Goal: Information Seeking & Learning: Learn about a topic

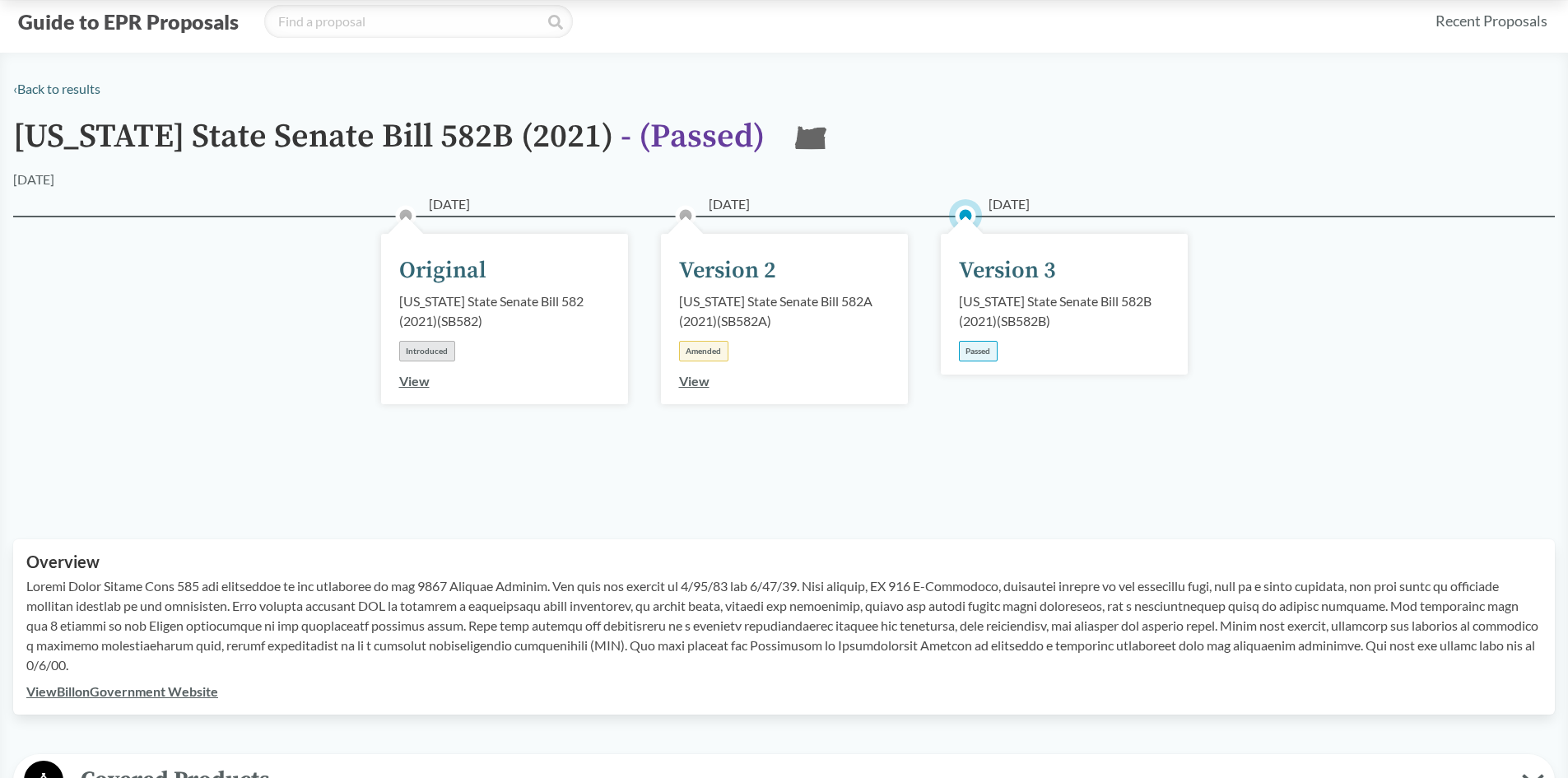
scroll to position [42, 0]
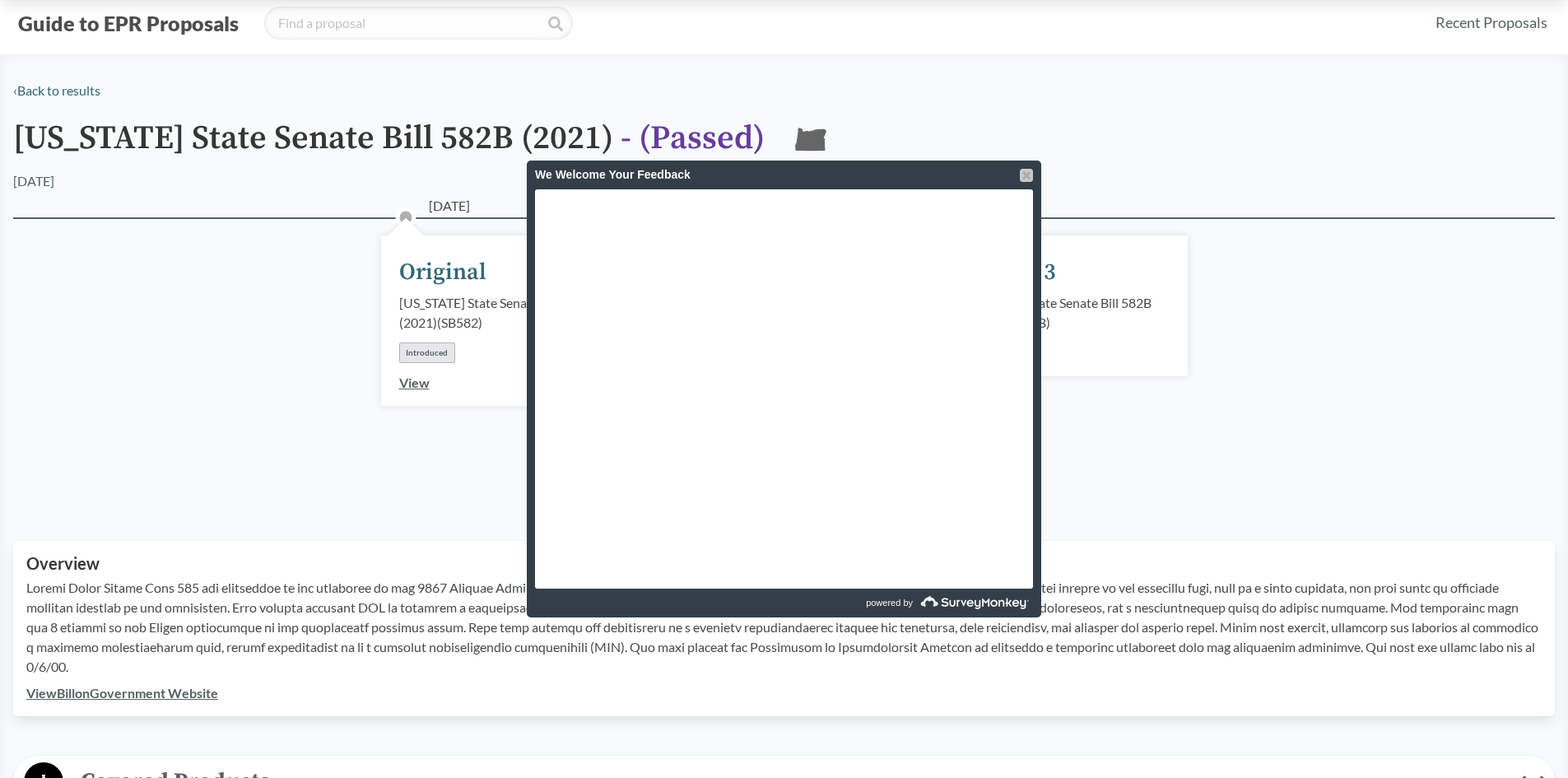
click at [1028, 177] on div at bounding box center [1026, 174] width 13 height 13
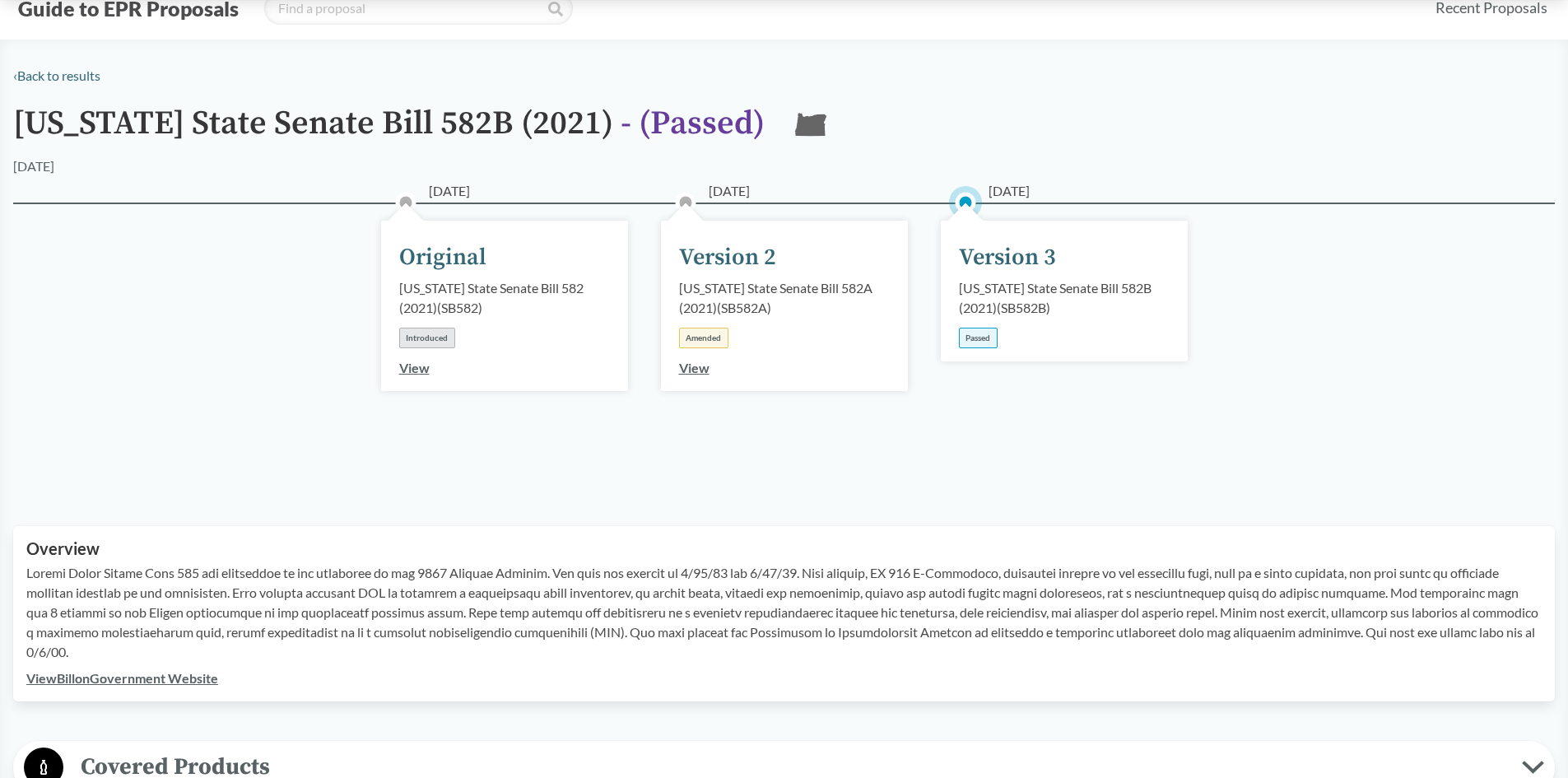
scroll to position [82, 0]
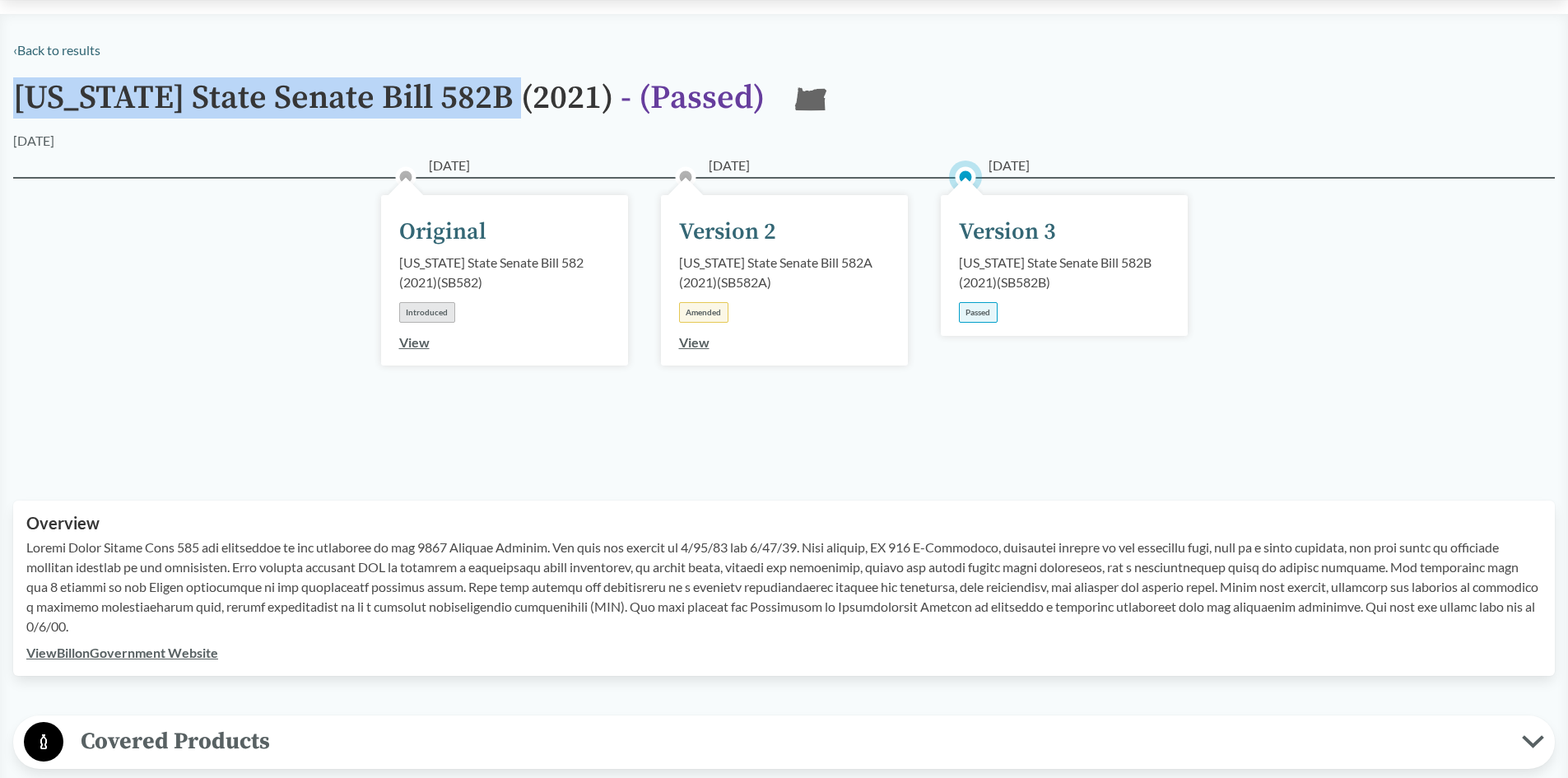
drag, startPoint x: 21, startPoint y: 100, endPoint x: 522, endPoint y: 95, distance: 501.0
click at [522, 95] on h1 "[US_STATE] State Senate Bill 582B (2021) - ( Passed )" at bounding box center [389, 104] width 751 height 51
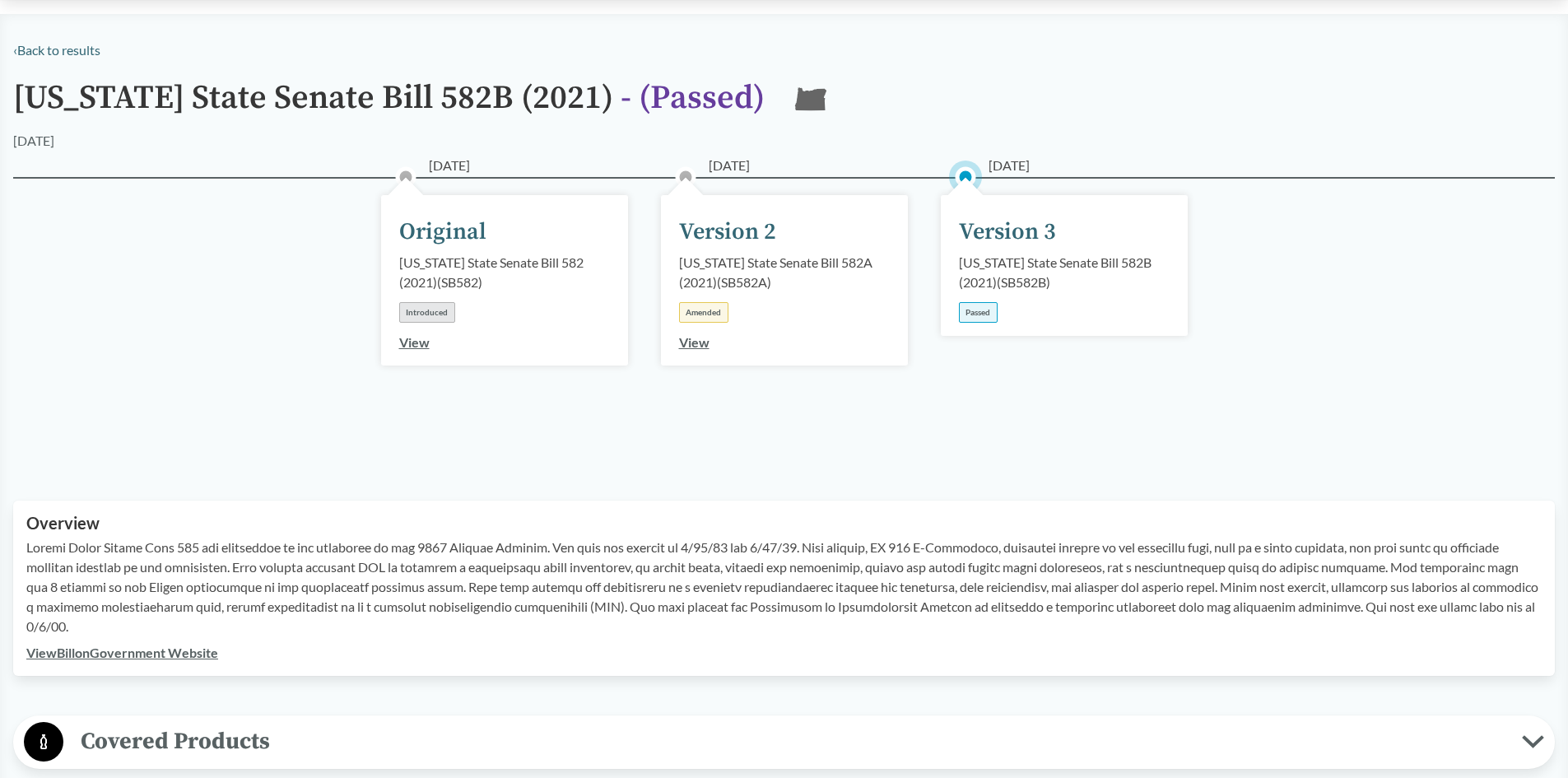
click at [528, 135] on div "[DATE]" at bounding box center [783, 141] width 1541 height 20
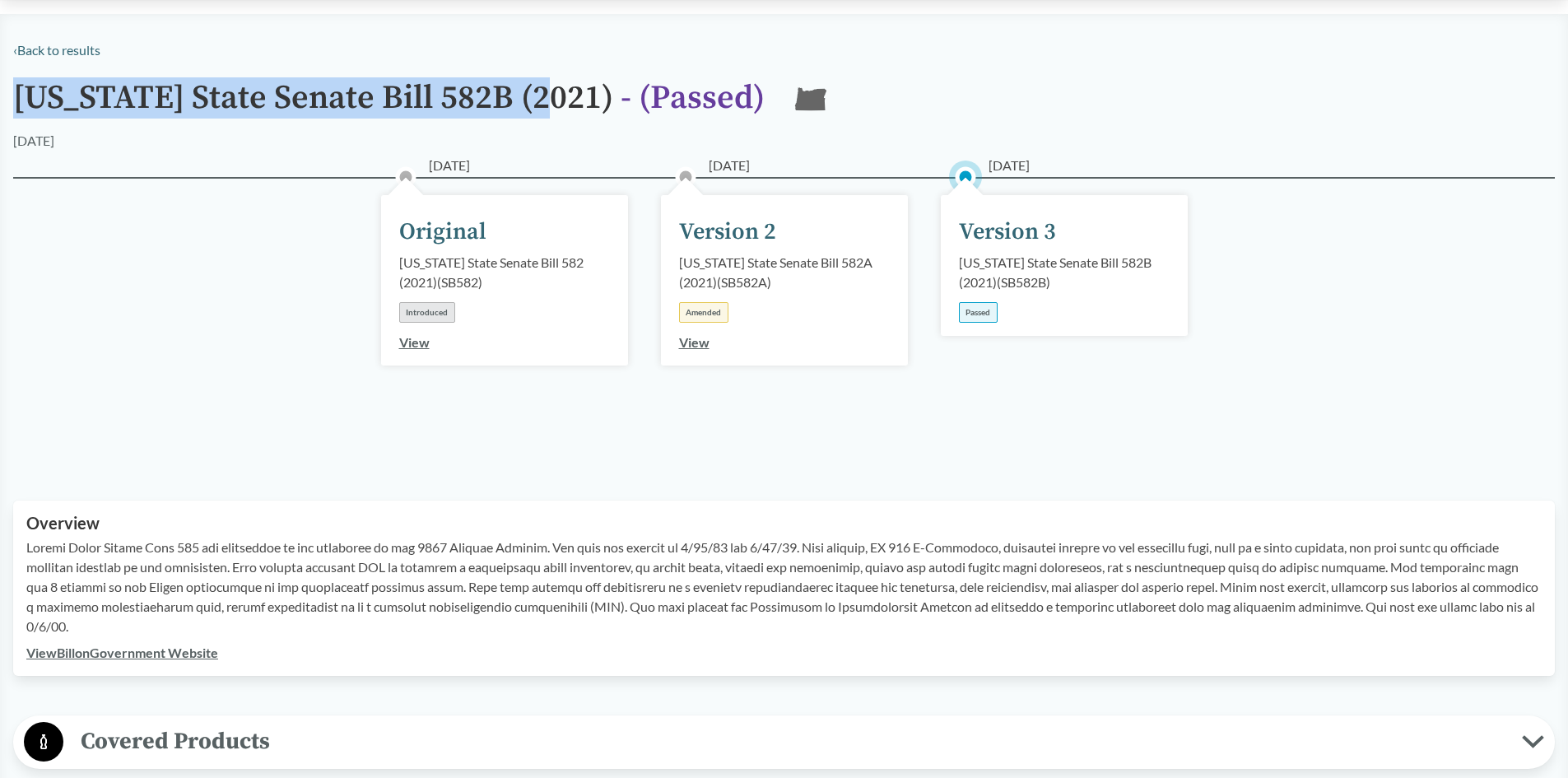
drag, startPoint x: 543, startPoint y: 111, endPoint x: 4, endPoint y: 105, distance: 539.0
copy h1 "[US_STATE] State Senate Bill 582B (2021)"
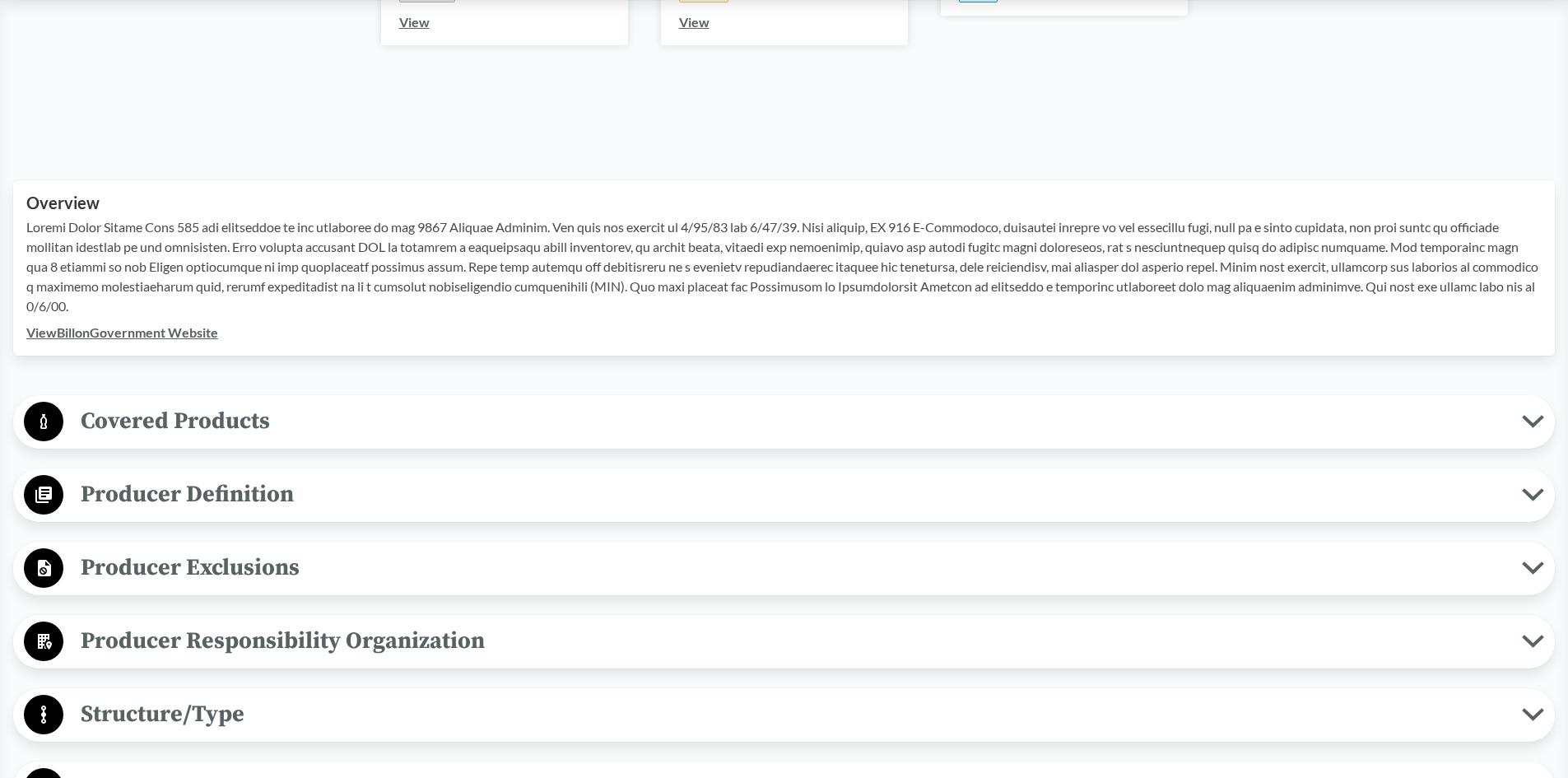
scroll to position [494, 0]
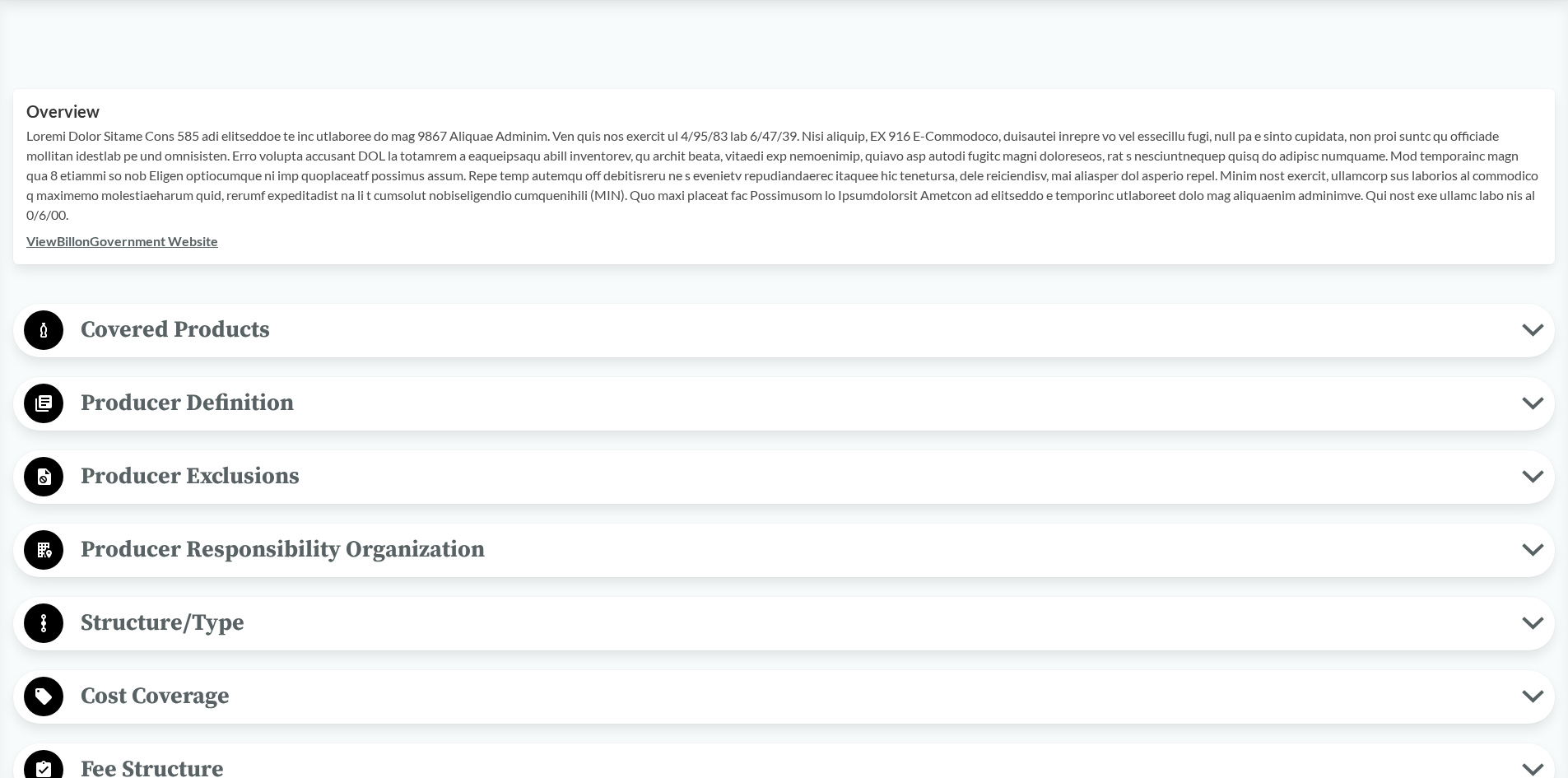
click at [434, 331] on span "Covered Products" at bounding box center [792, 329] width 1458 height 37
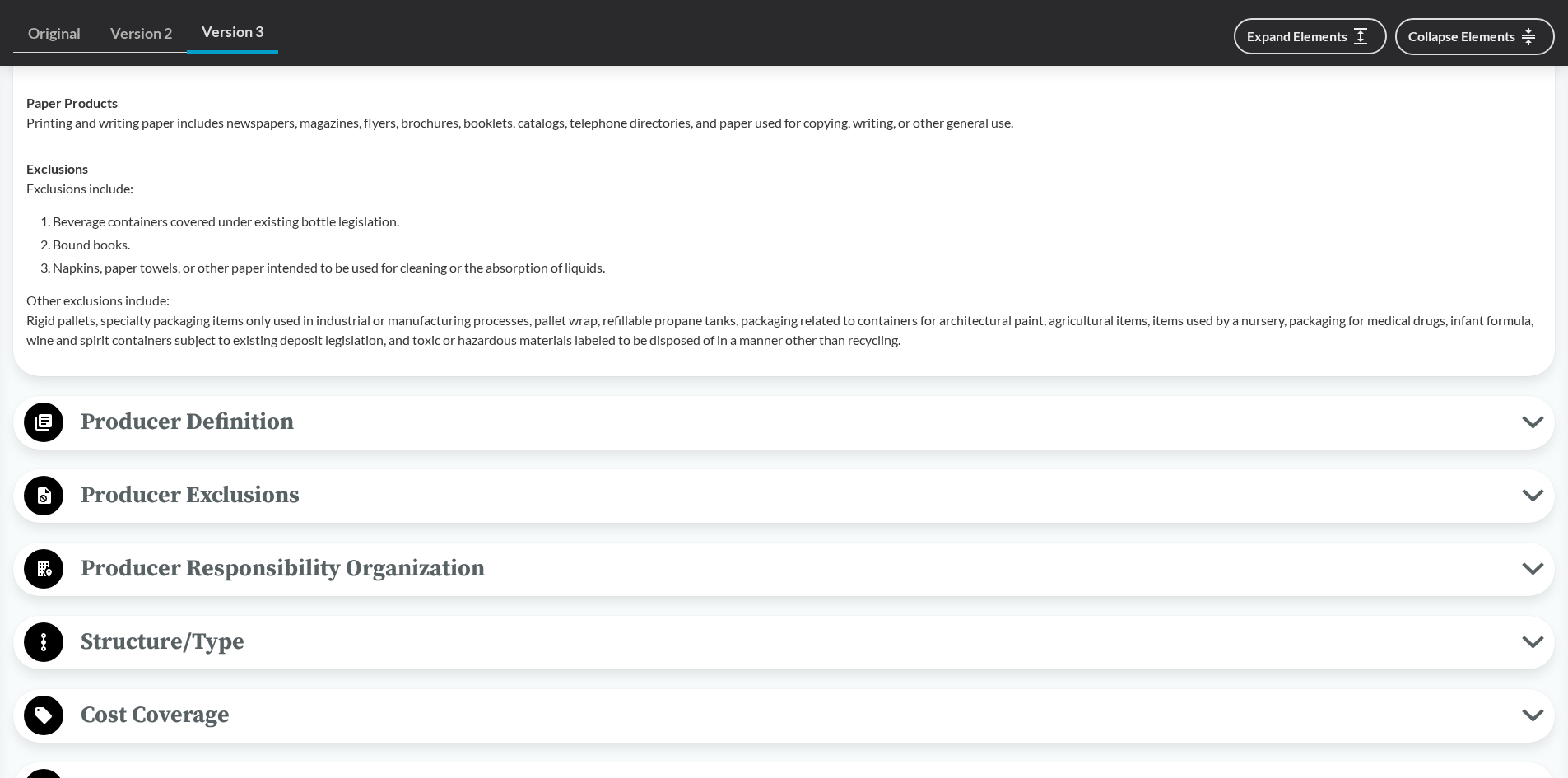
scroll to position [905, 0]
click at [388, 446] on div "Producer Definition Brands For items sold in packaging at a physical retail loc…" at bounding box center [783, 421] width 1541 height 54
click at [398, 412] on span "Producer Definition" at bounding box center [792, 420] width 1458 height 37
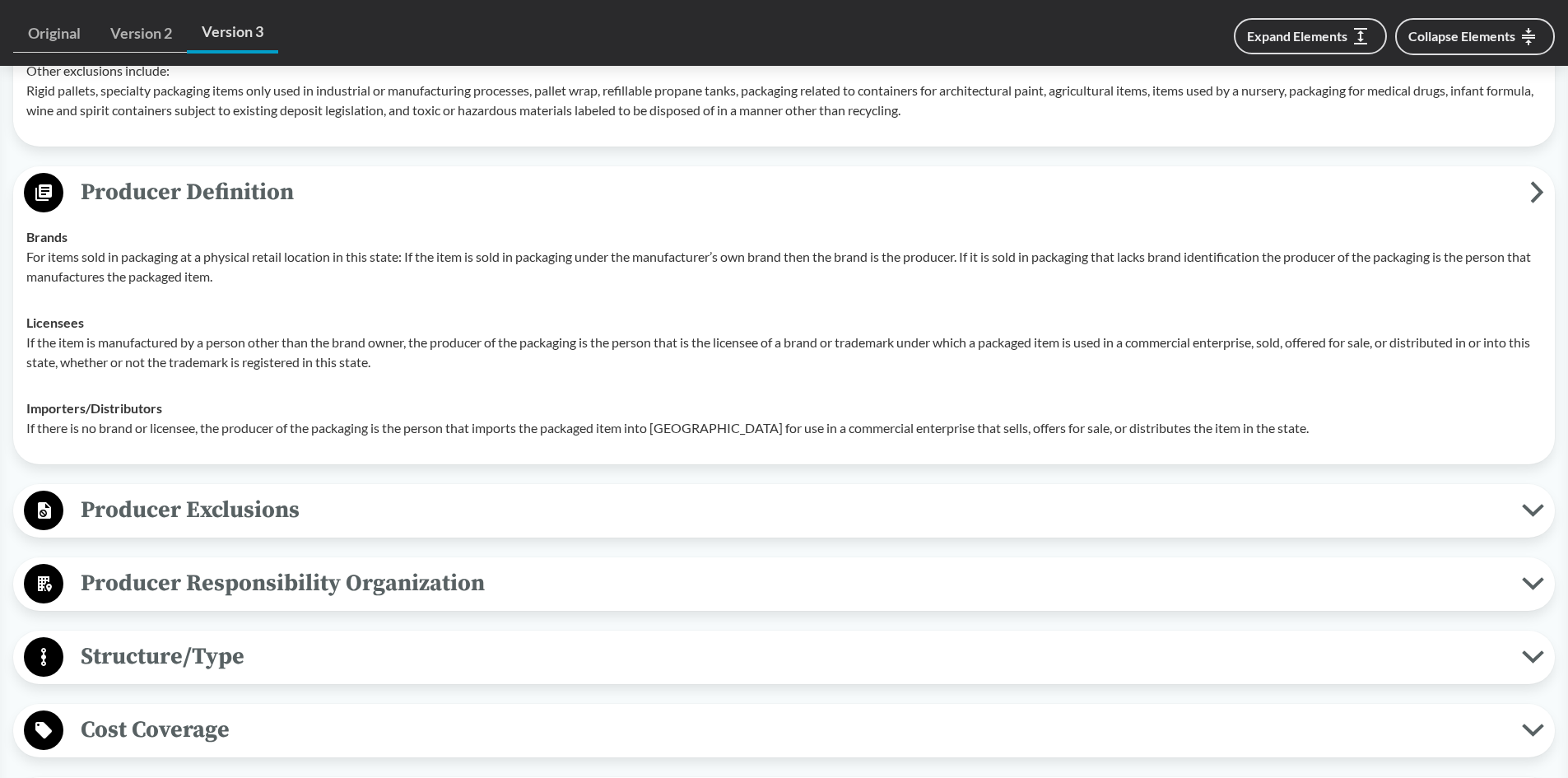
scroll to position [1235, 0]
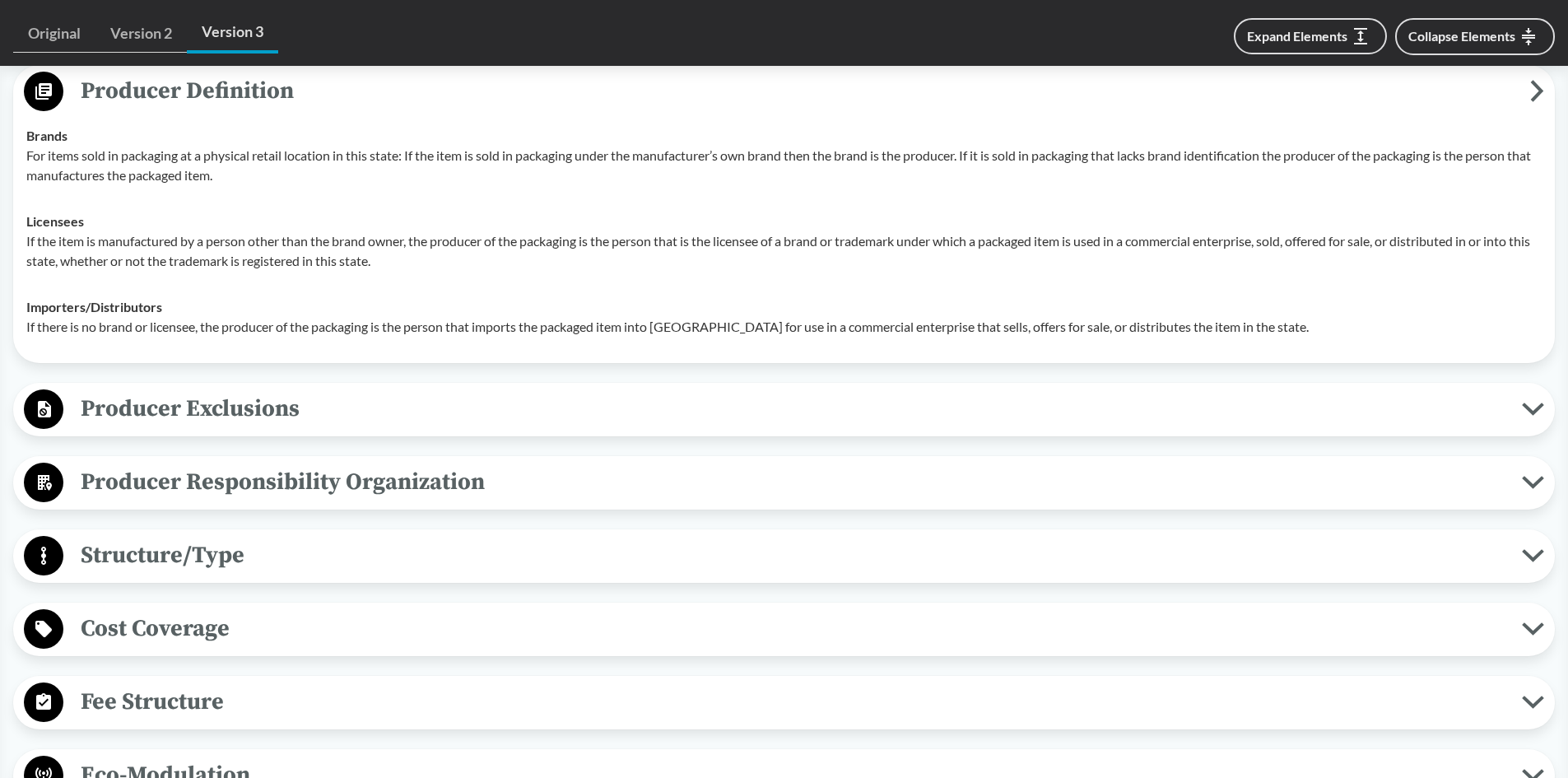
click at [398, 412] on span "Producer Exclusions" at bounding box center [792, 408] width 1458 height 37
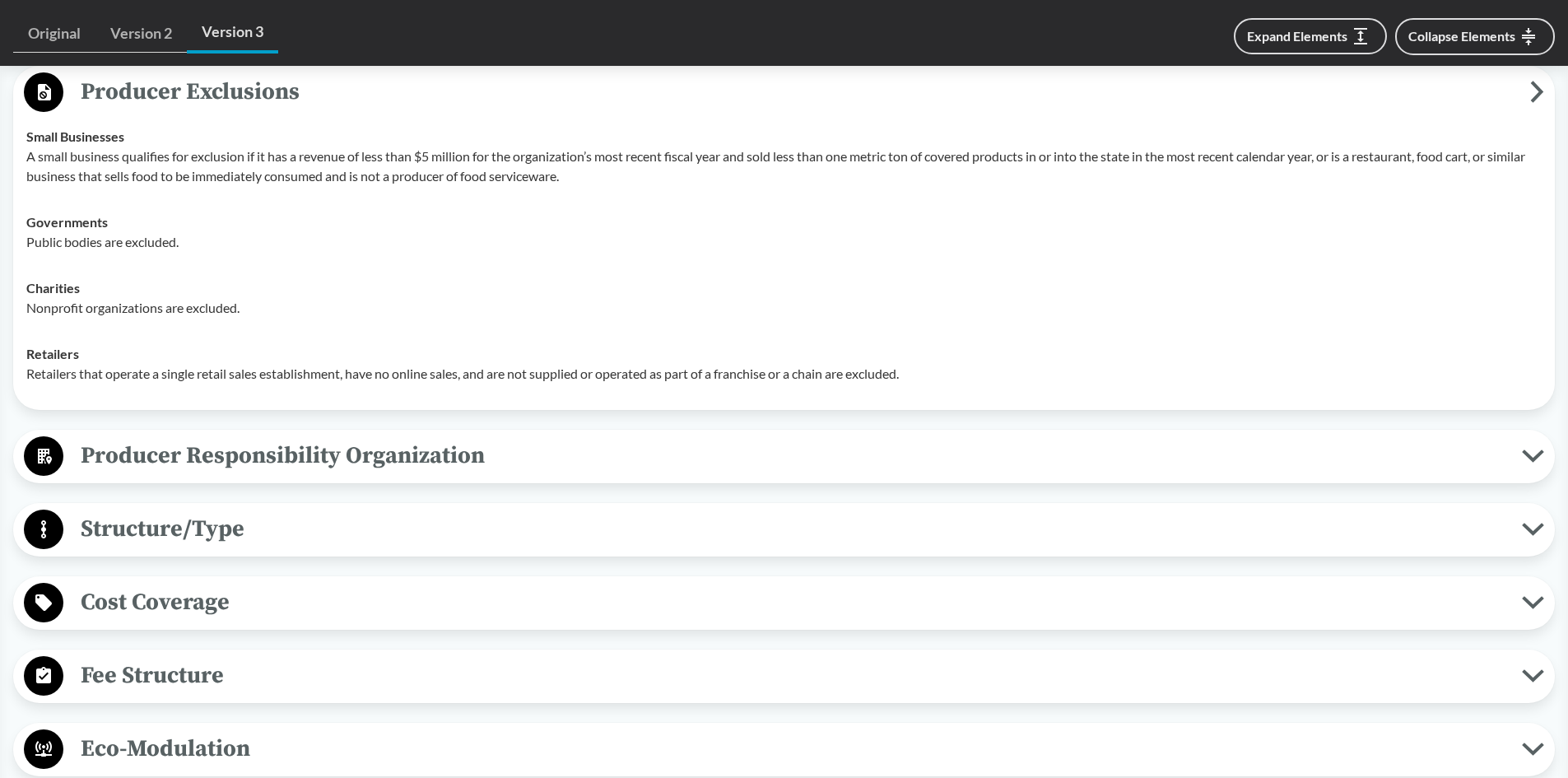
scroll to position [1564, 0]
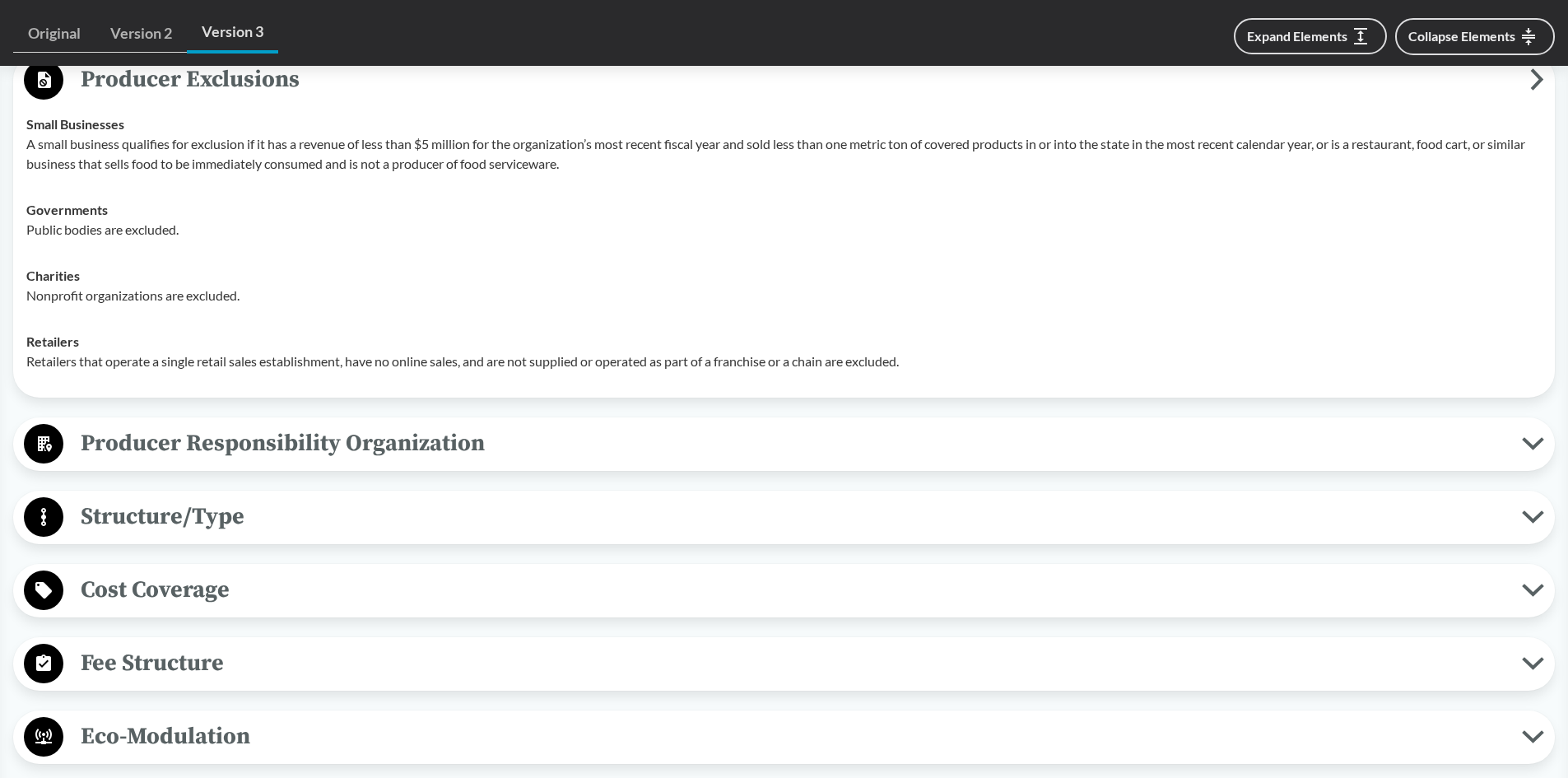
click at [398, 437] on span "Producer Responsibility Organization" at bounding box center [792, 443] width 1458 height 37
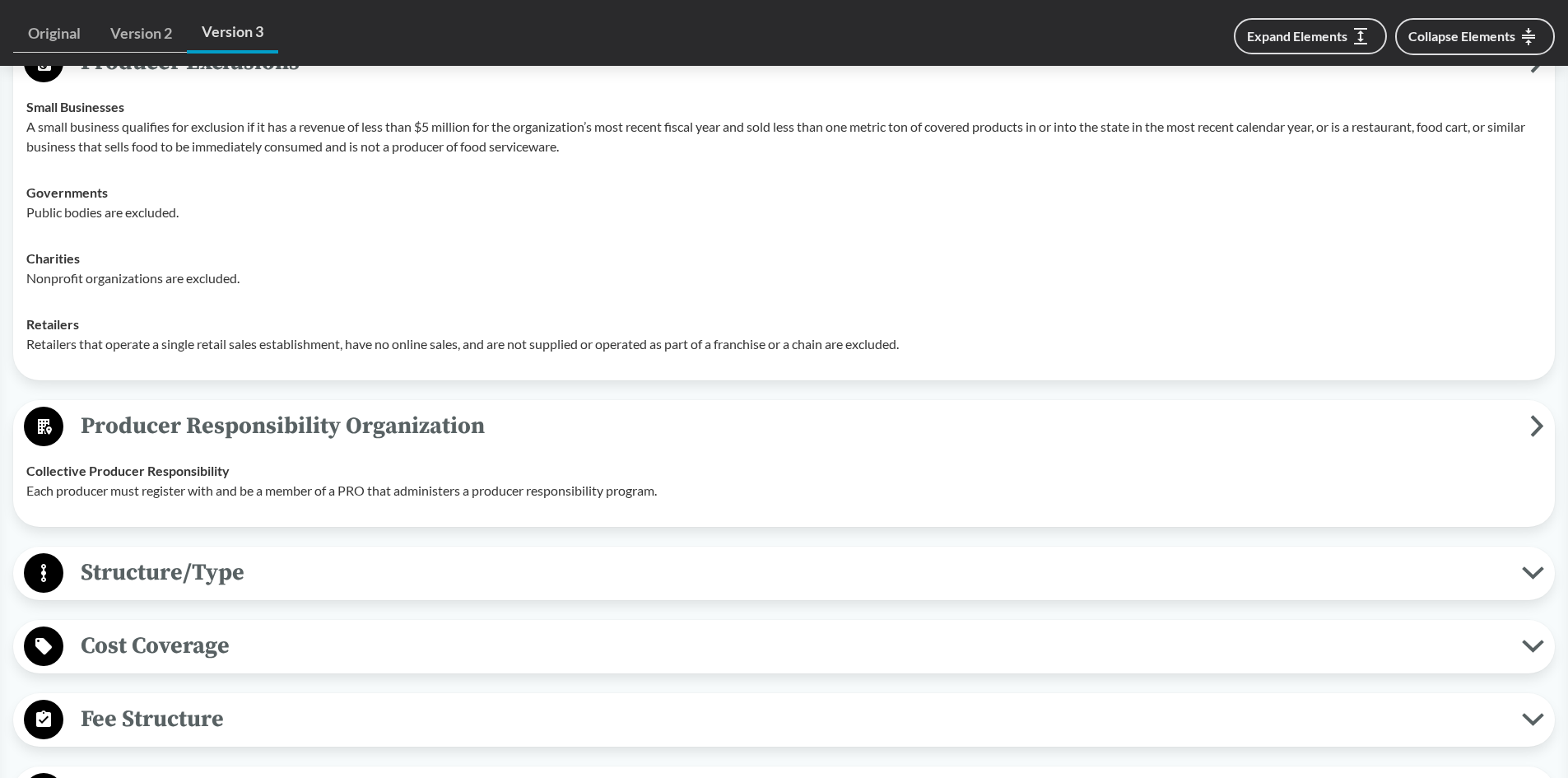
scroll to position [1646, 0]
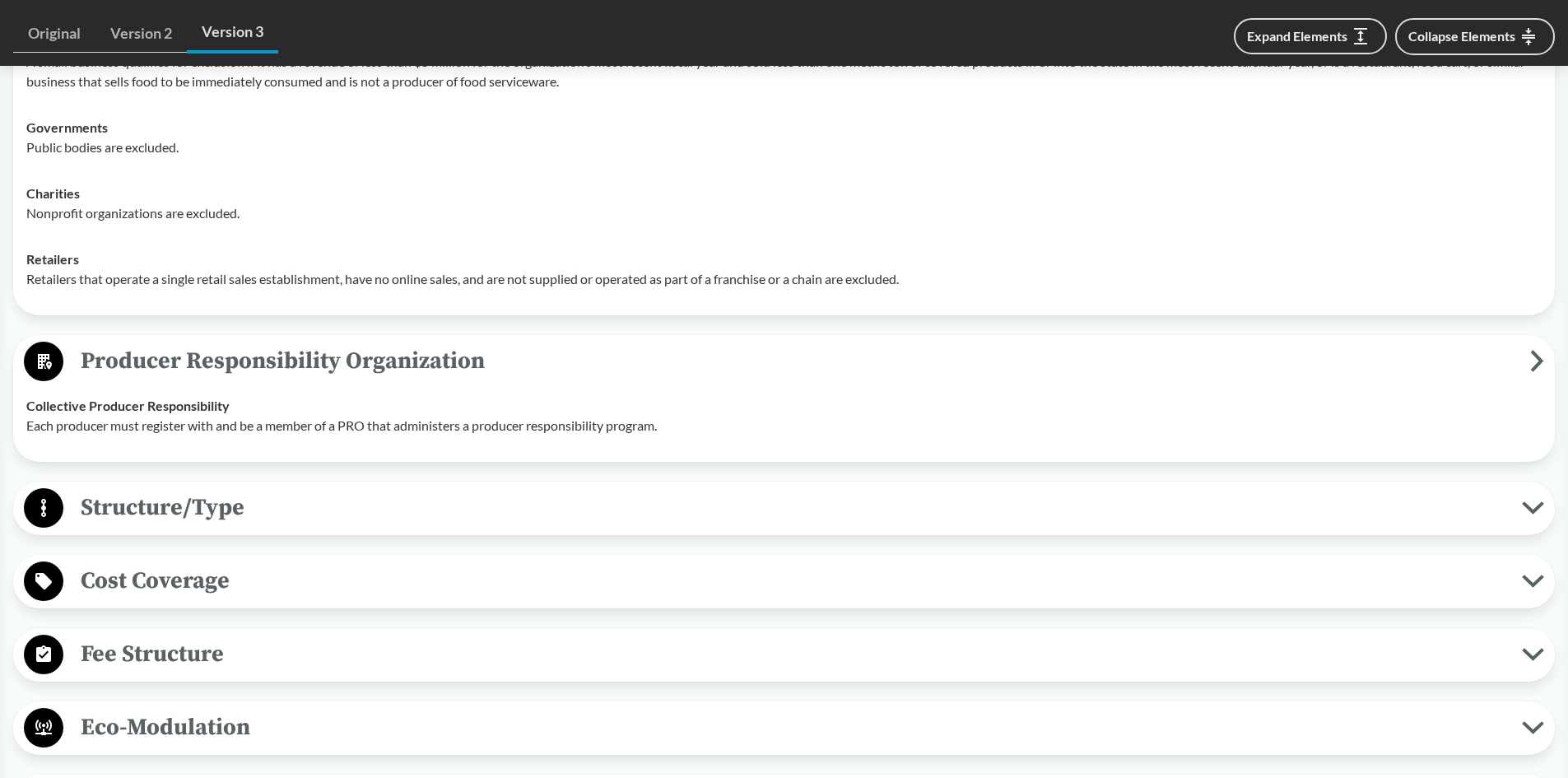
click at [270, 504] on span "Structure/Type" at bounding box center [792, 507] width 1458 height 37
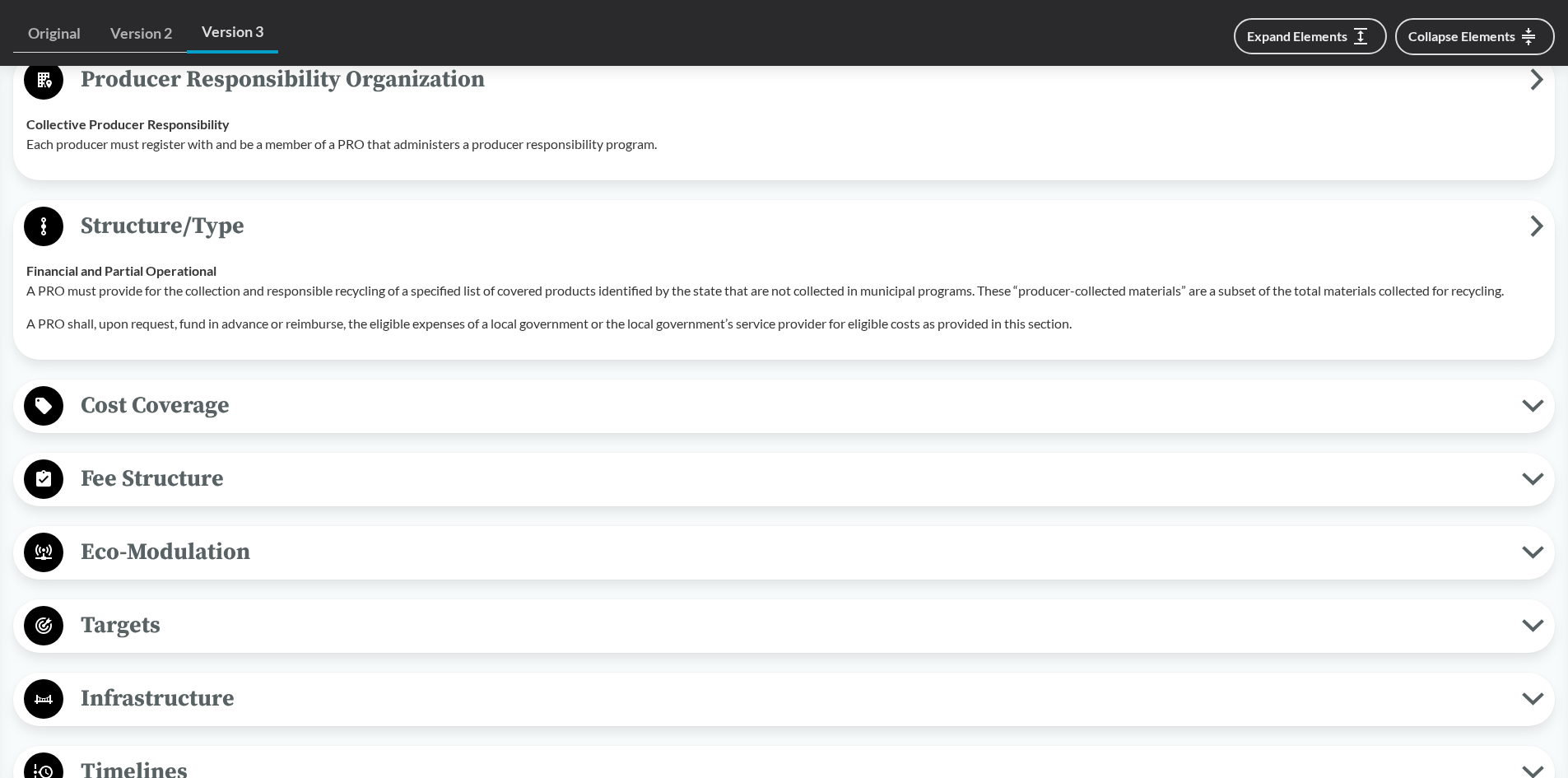
scroll to position [1976, 0]
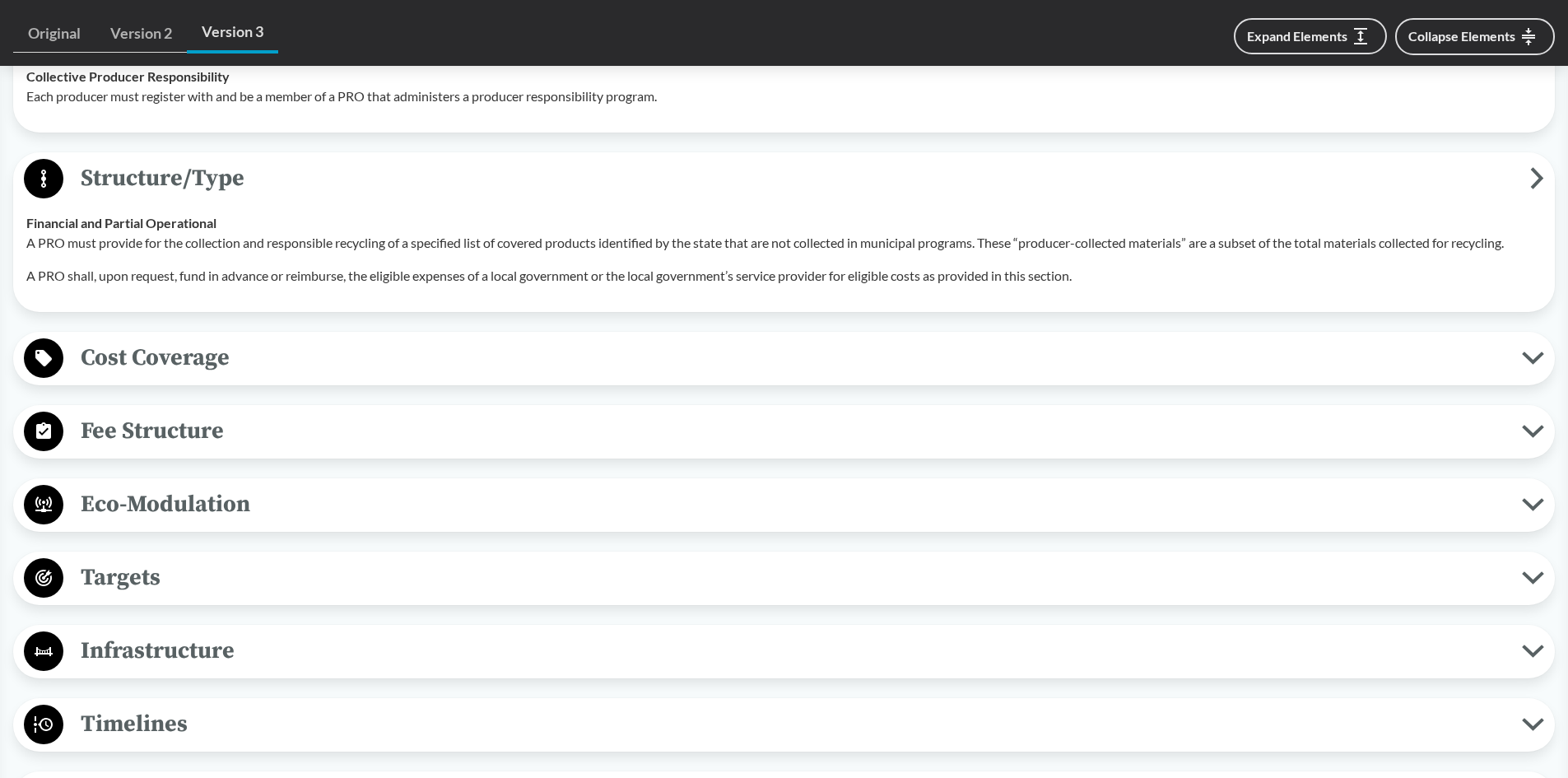
click at [307, 346] on span "Cost Coverage" at bounding box center [792, 357] width 1458 height 37
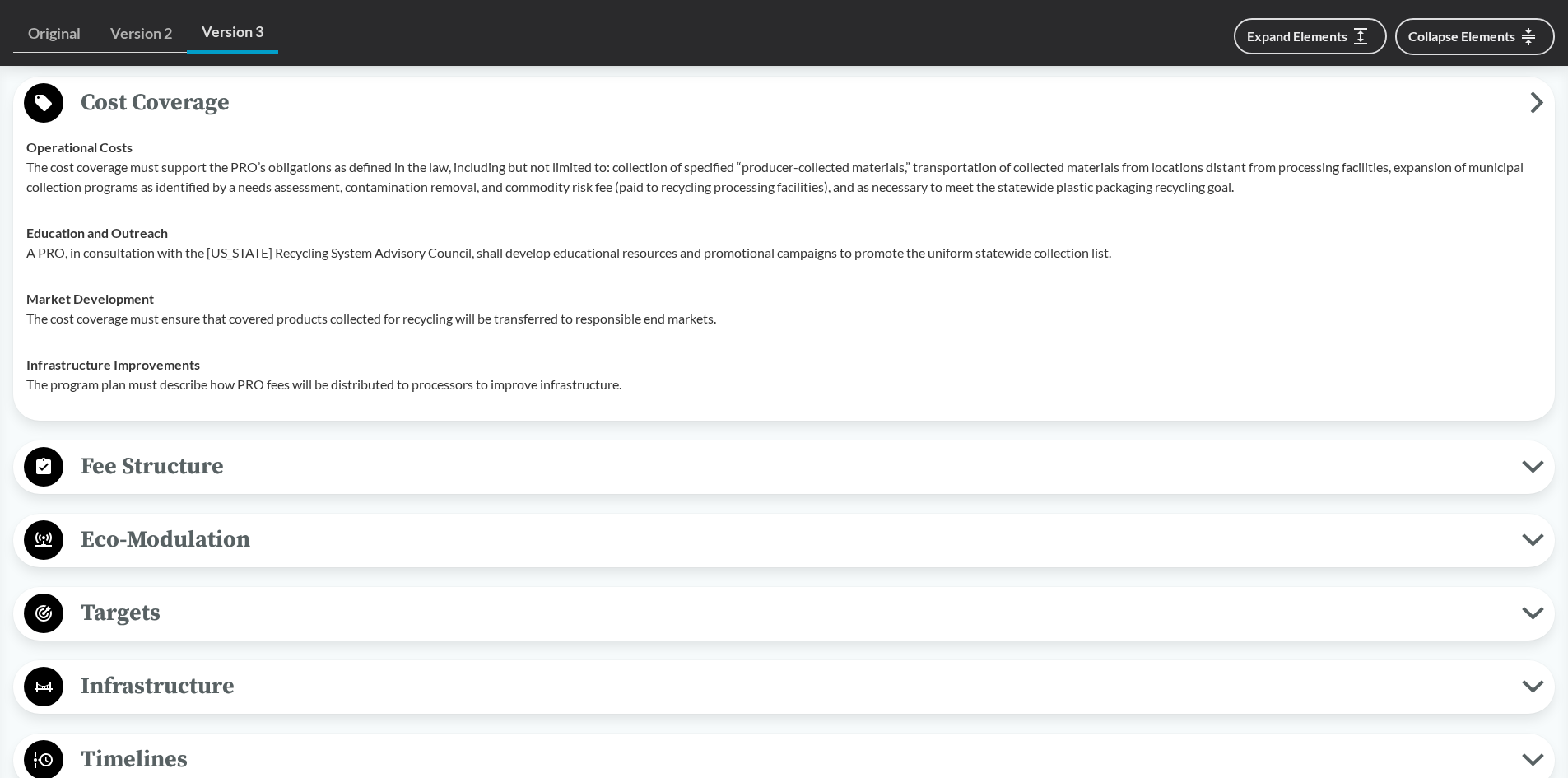
scroll to position [2305, 0]
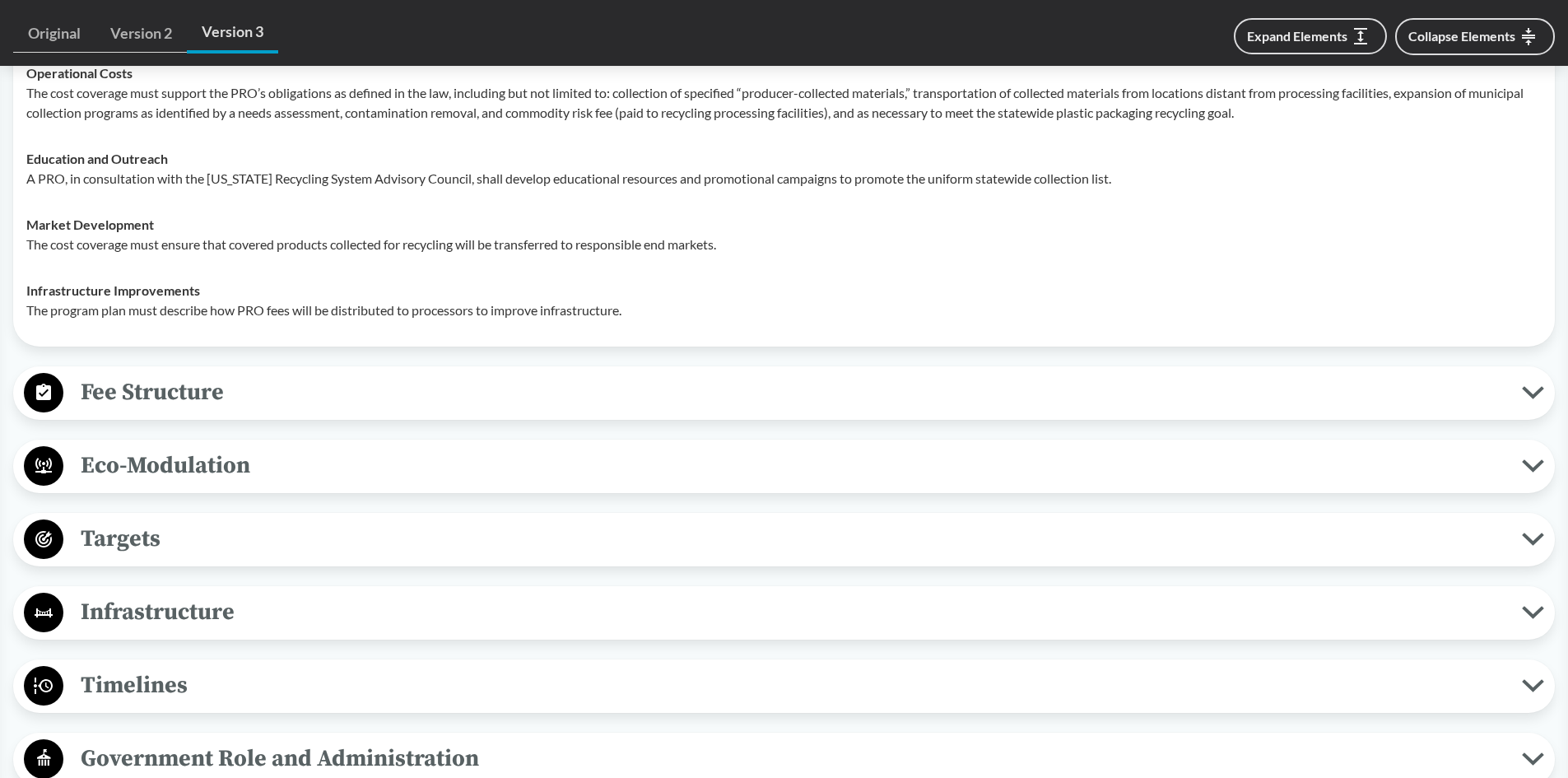
click at [296, 380] on span "Fee Structure" at bounding box center [792, 392] width 1458 height 37
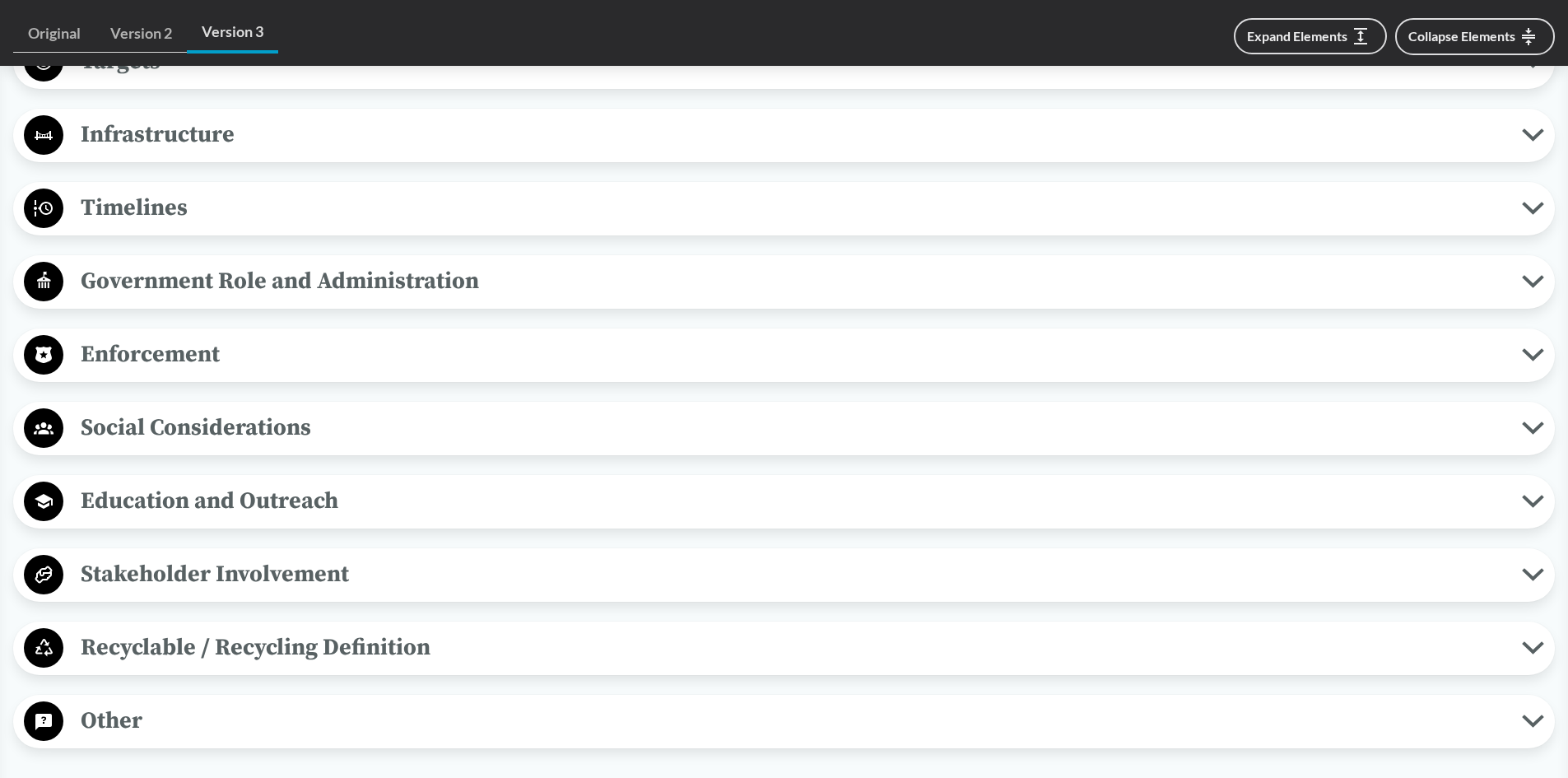
scroll to position [2963, 0]
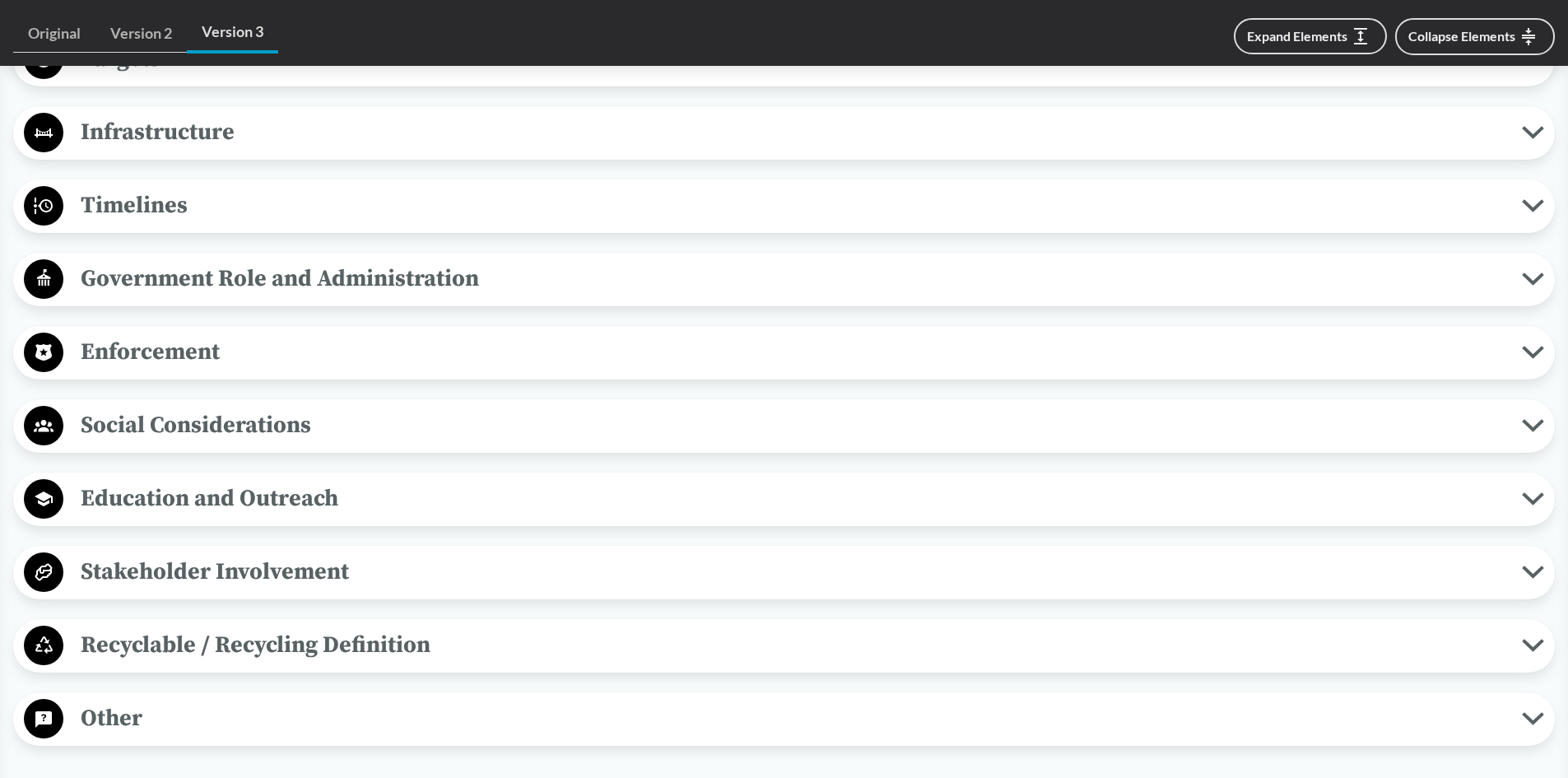
click at [326, 300] on div "Government Role and Administration Plan Review and Approval The state shall app…" at bounding box center [783, 280] width 1541 height 54
click at [329, 278] on span "Government Role and Administration" at bounding box center [792, 278] width 1458 height 37
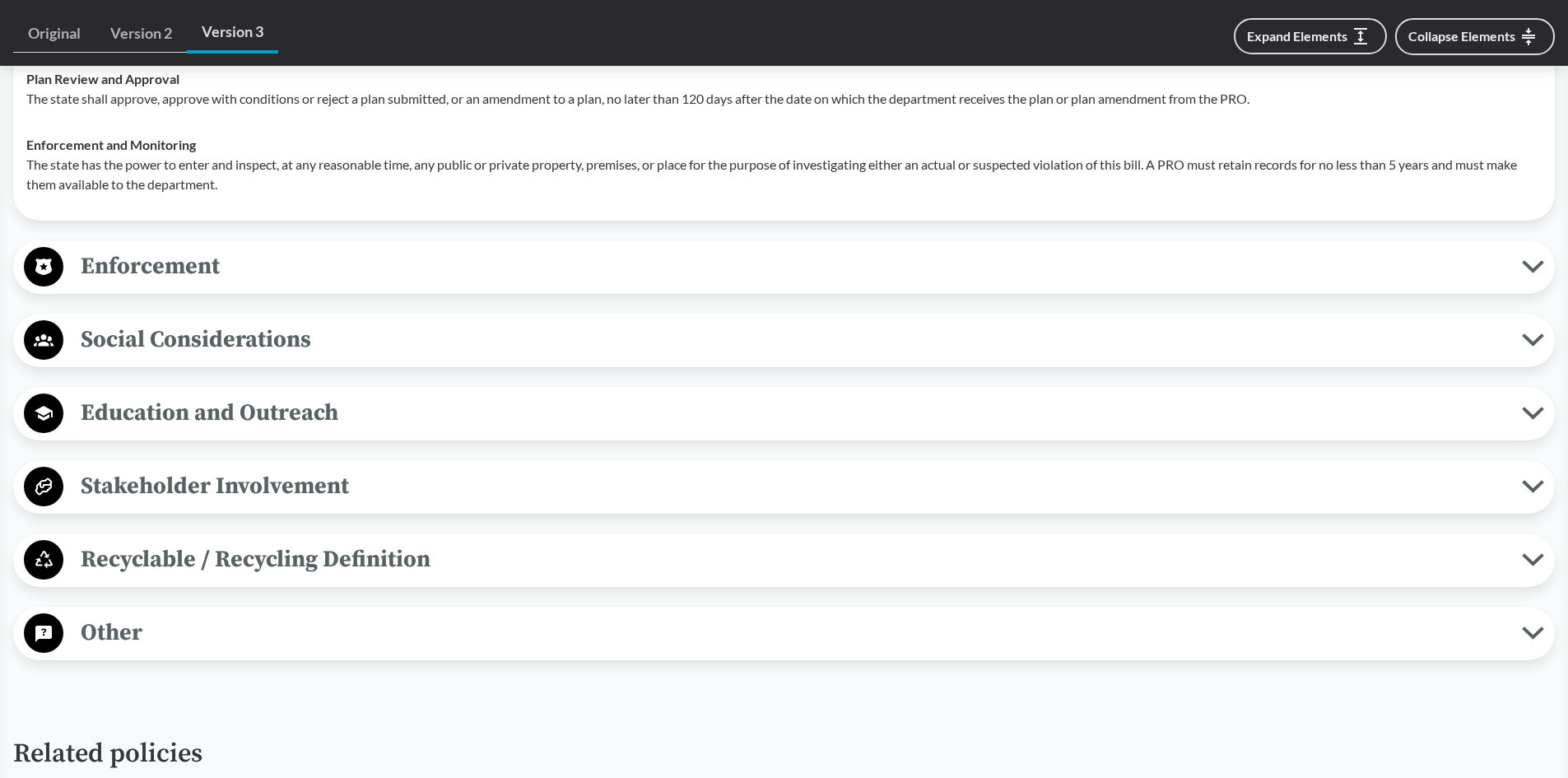
scroll to position [3210, 0]
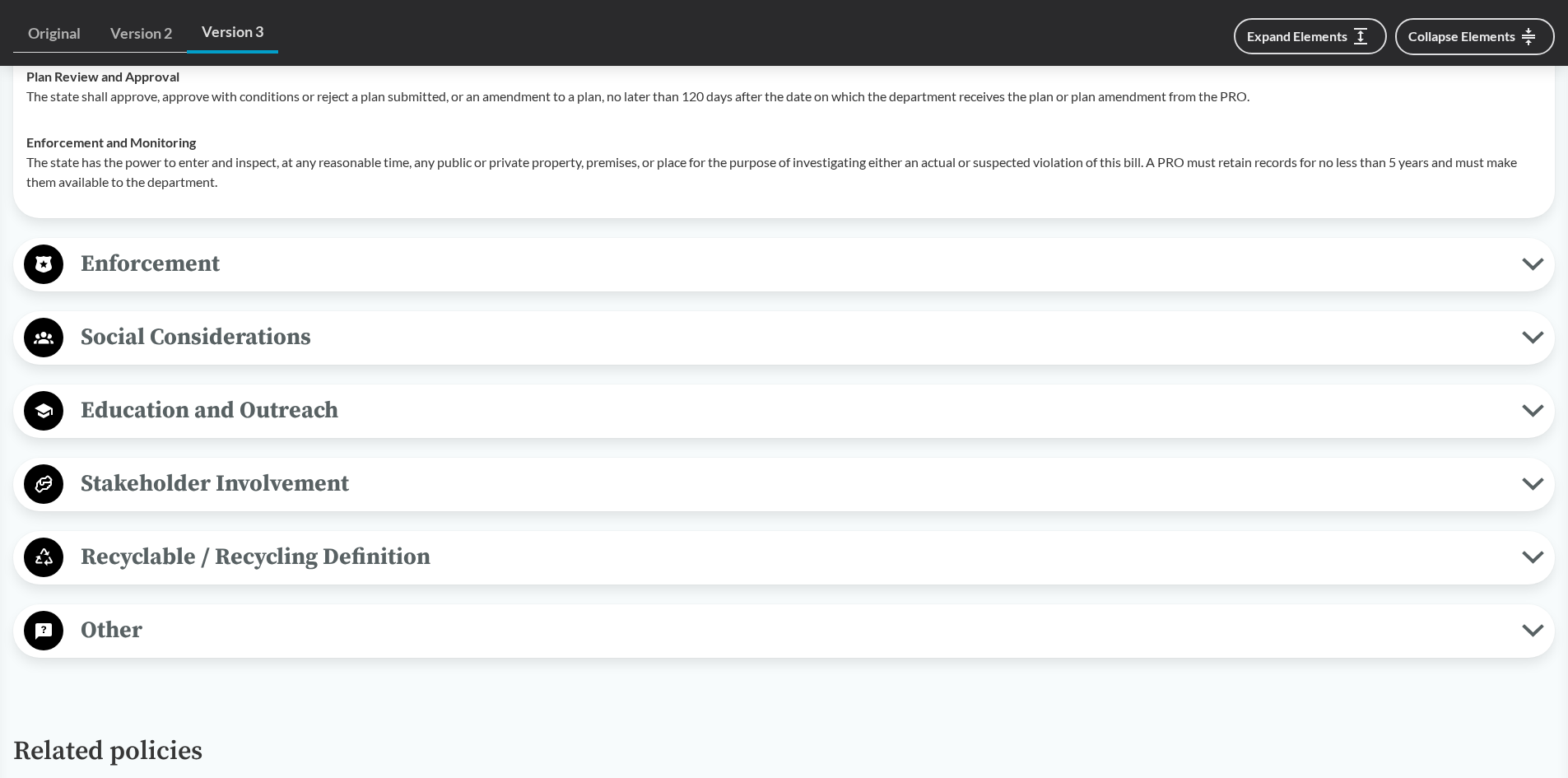
click at [329, 278] on span "Enforcement" at bounding box center [792, 263] width 1458 height 37
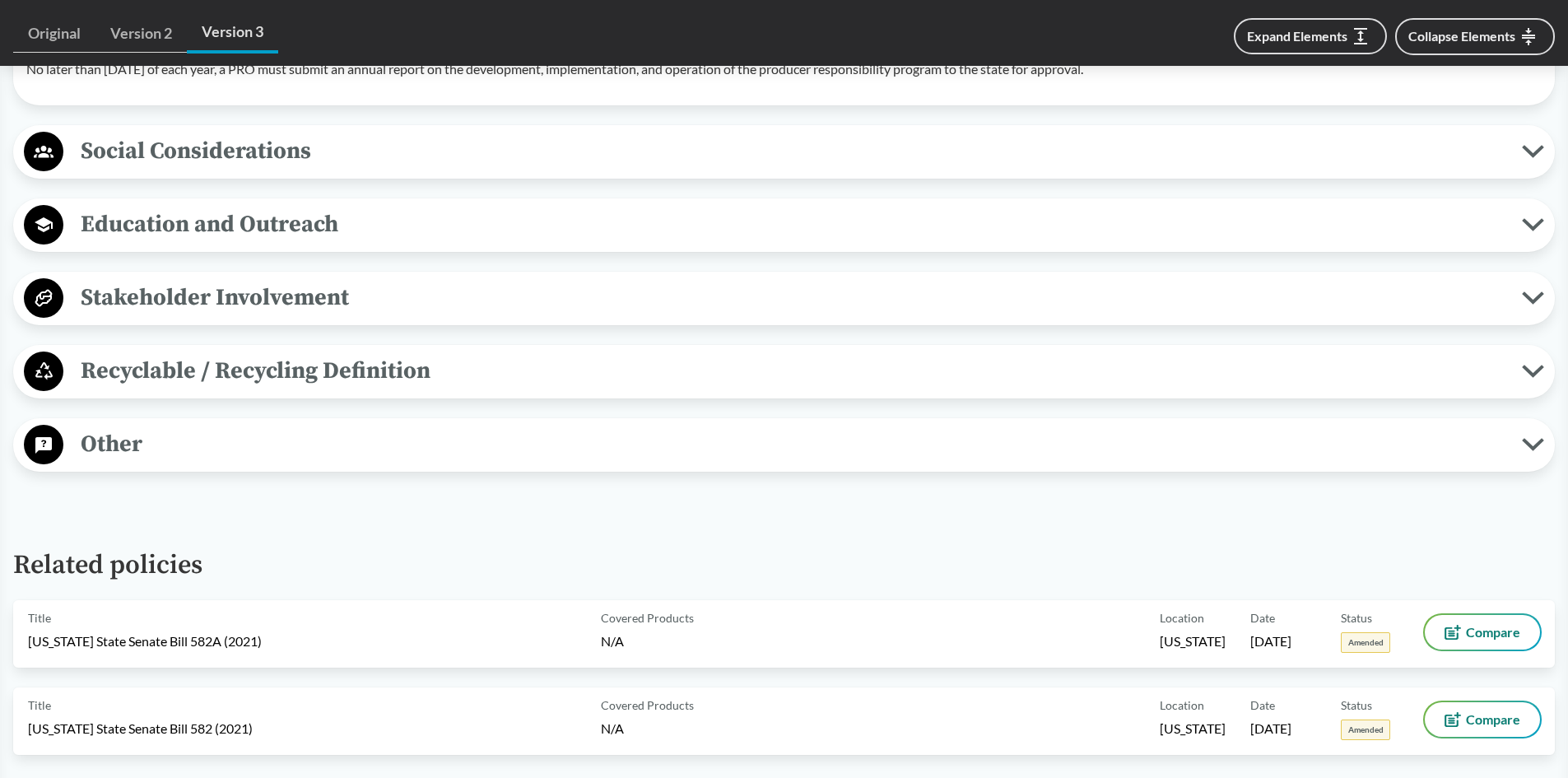
scroll to position [3621, 0]
